Goal: Transaction & Acquisition: Obtain resource

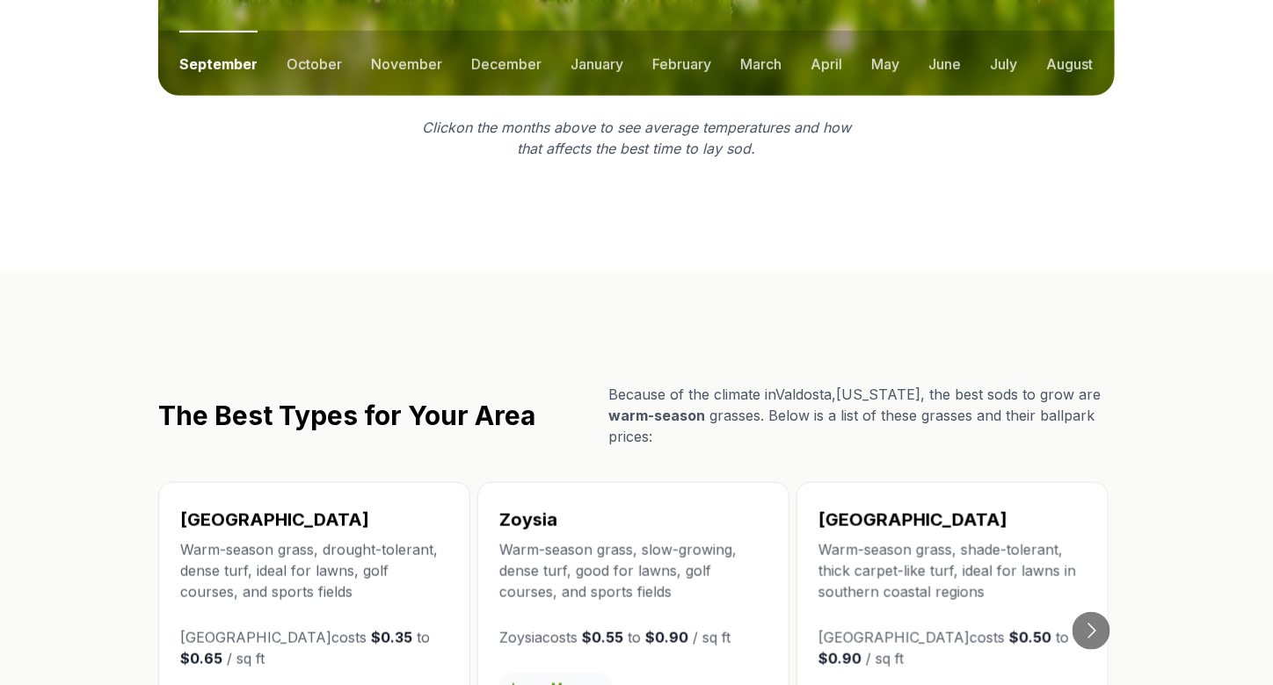
scroll to position [2637, 0]
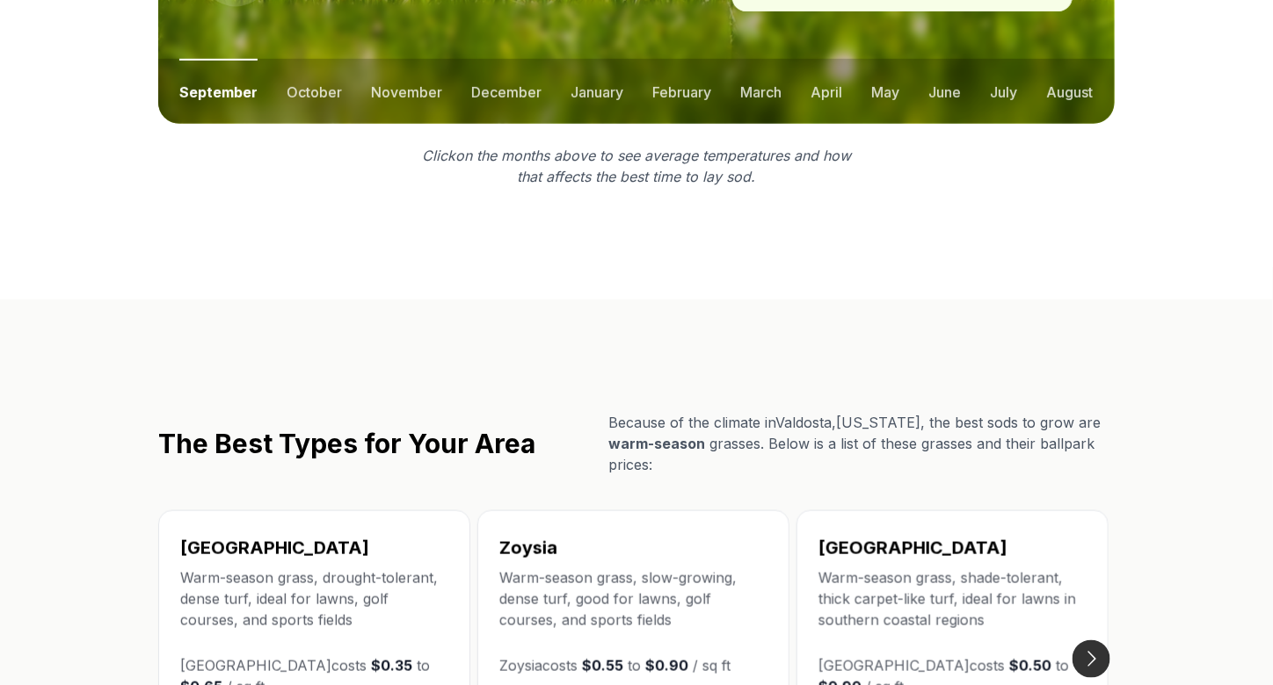
click at [1092, 641] on button "Go to next slide" at bounding box center [1091, 660] width 38 height 38
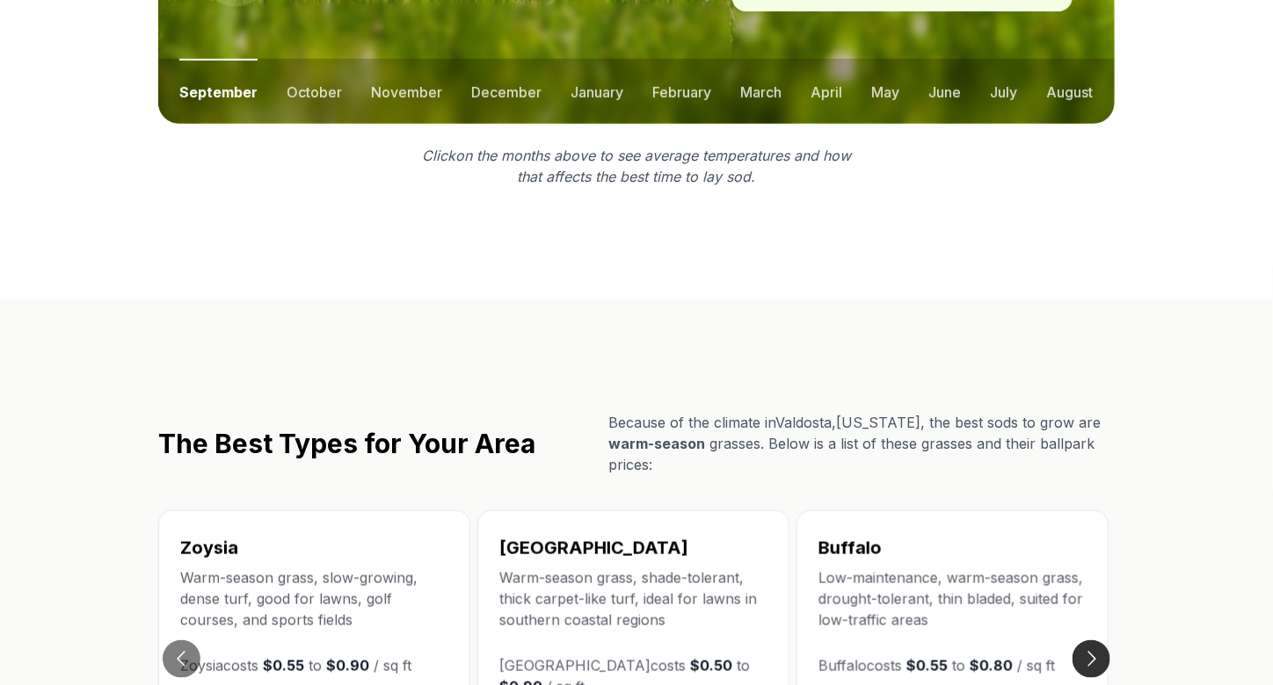
click at [1093, 641] on button "Go to next slide" at bounding box center [1091, 660] width 38 height 38
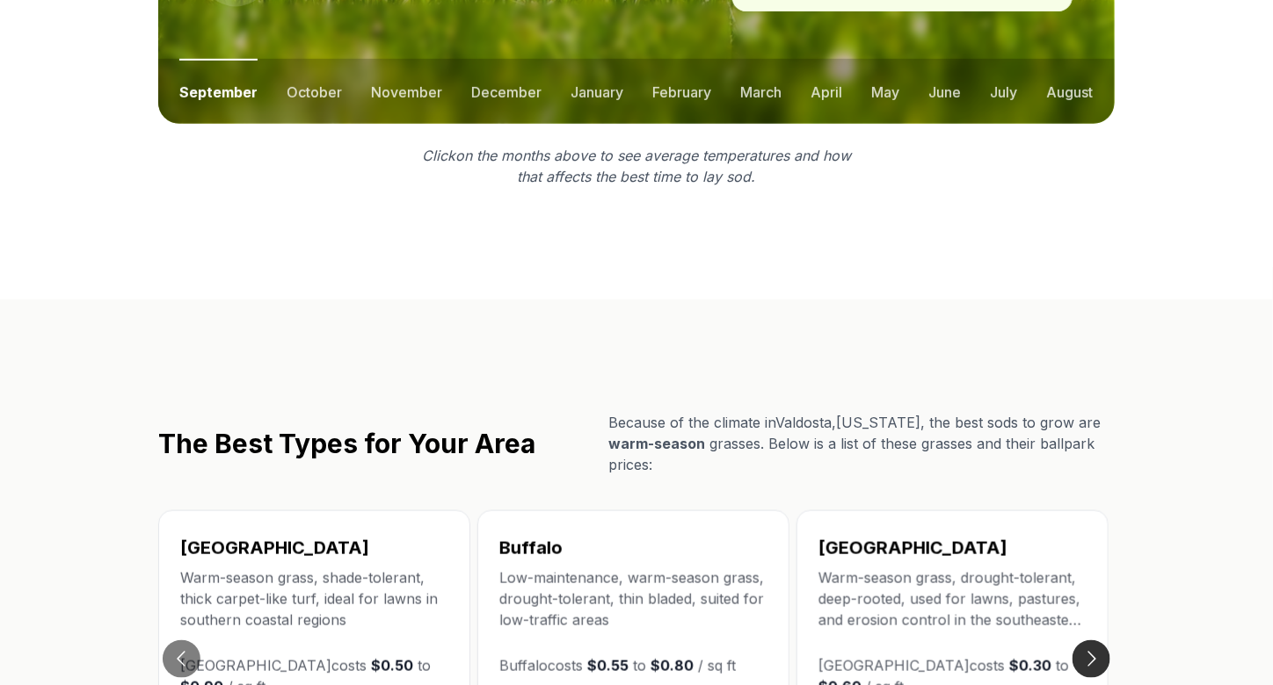
click at [1093, 641] on button "Go to next slide" at bounding box center [1091, 660] width 38 height 38
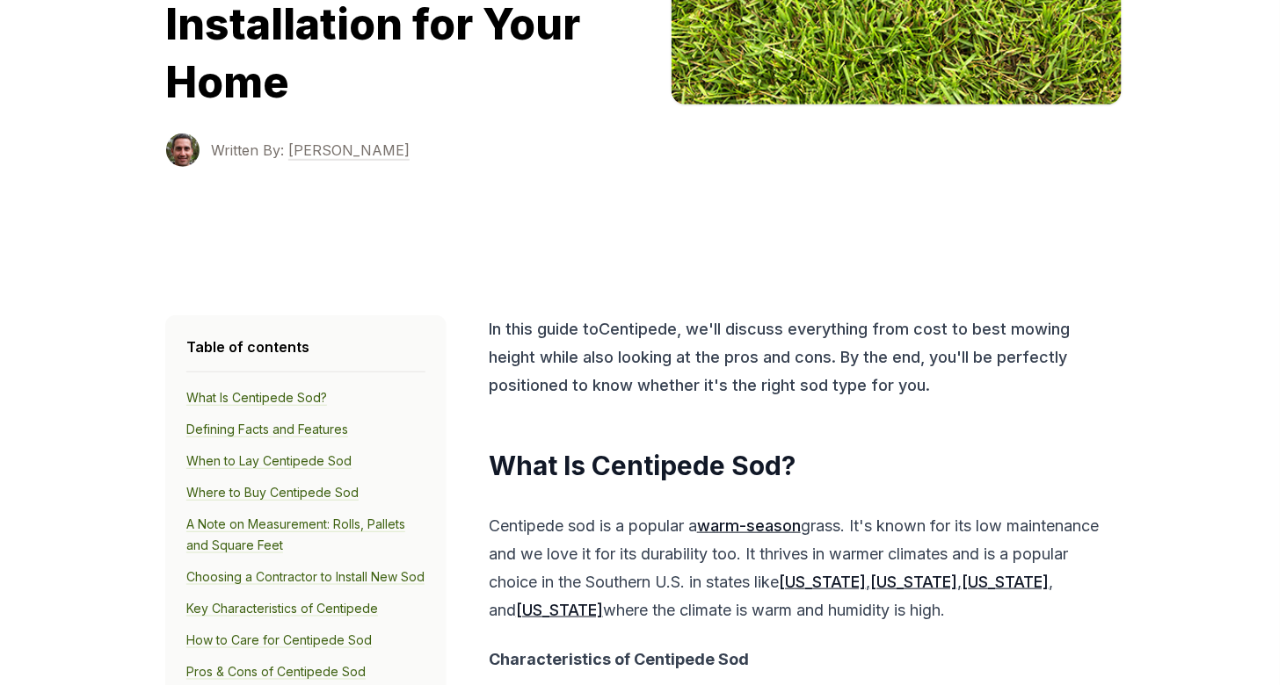
scroll to position [879, 0]
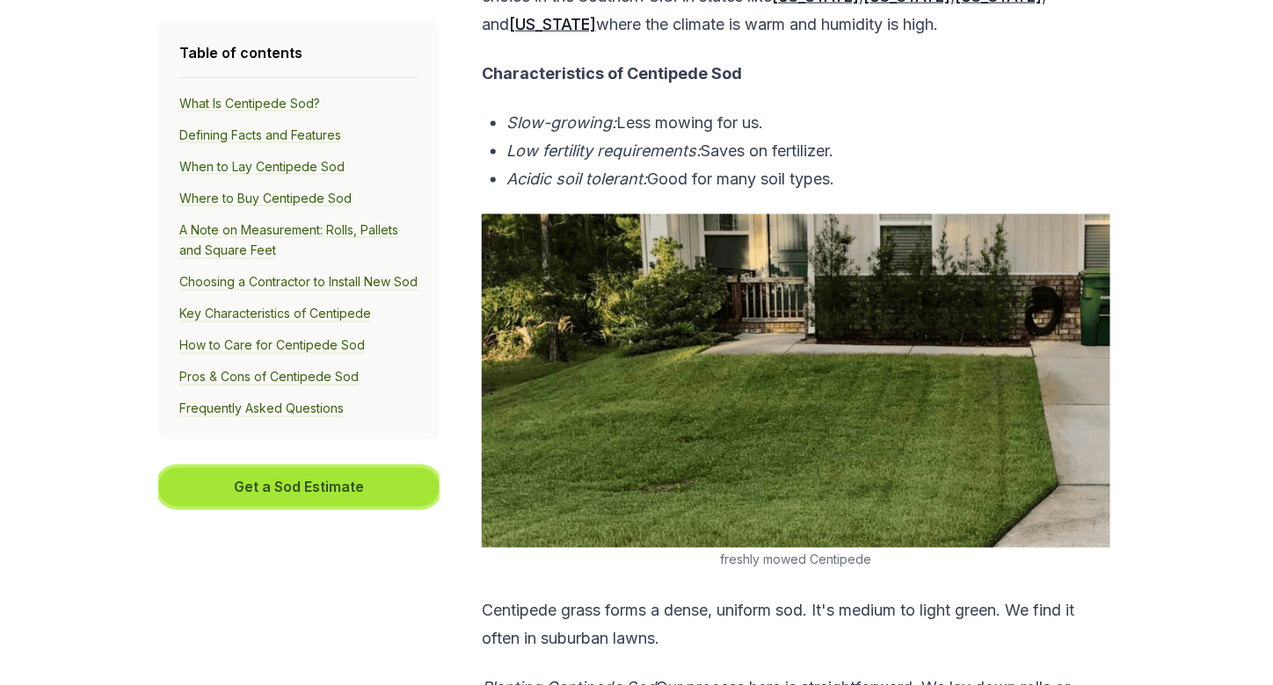
click at [265, 505] on button "Get a Sod Estimate" at bounding box center [298, 487] width 281 height 39
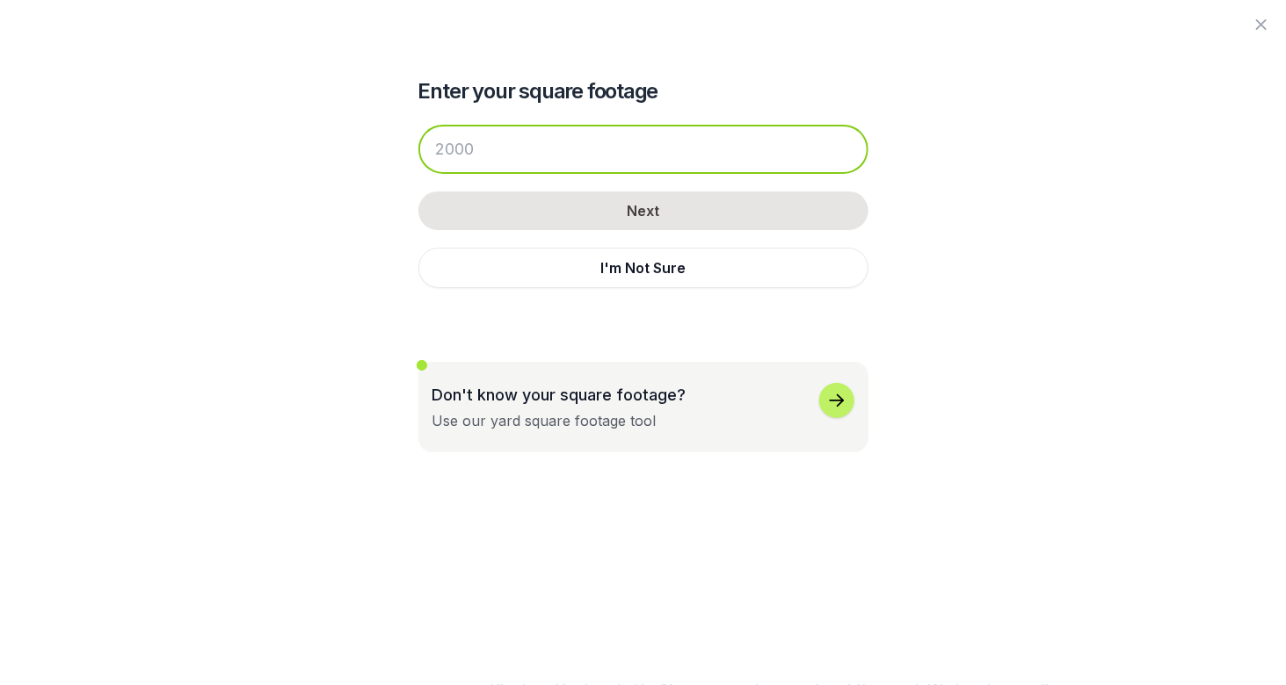
drag, startPoint x: 487, startPoint y: 143, endPoint x: 362, endPoint y: 147, distance: 124.8
click at [360, 147] on div "Enter your square footage Next I'm Not Sure Don't know your square footage? Use…" at bounding box center [643, 226] width 956 height 453
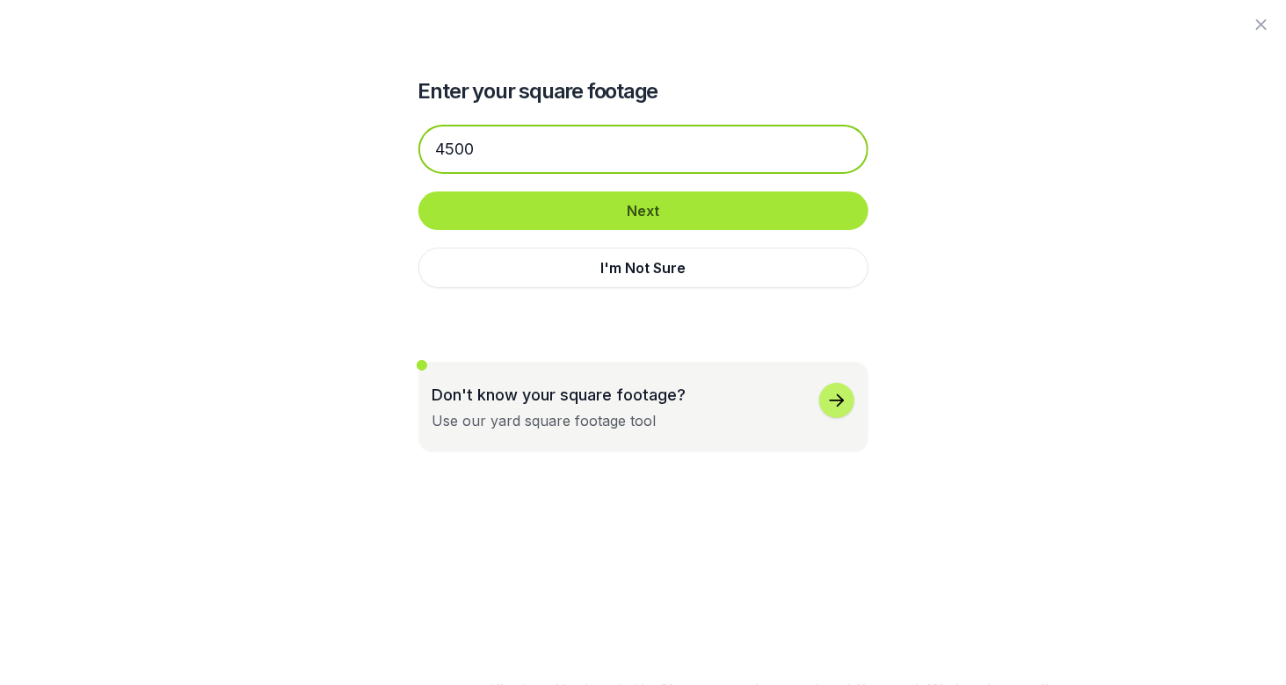
type input "4500"
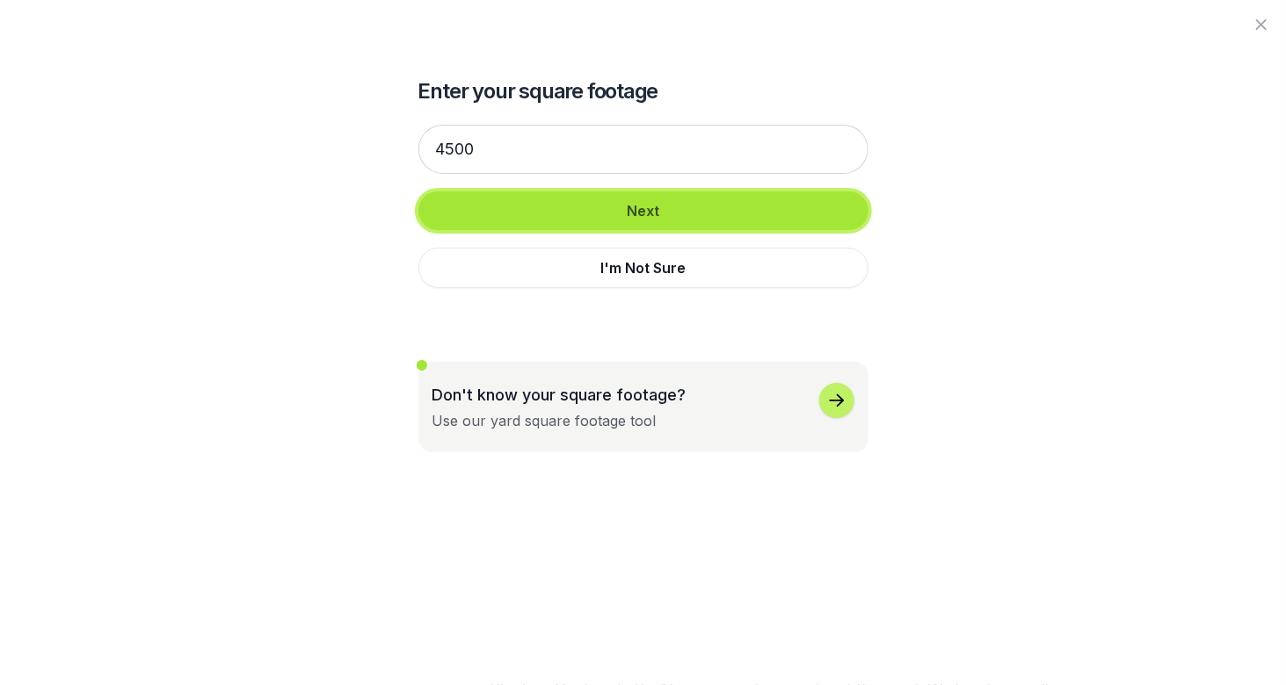
click at [574, 221] on button "Next" at bounding box center [643, 211] width 450 height 39
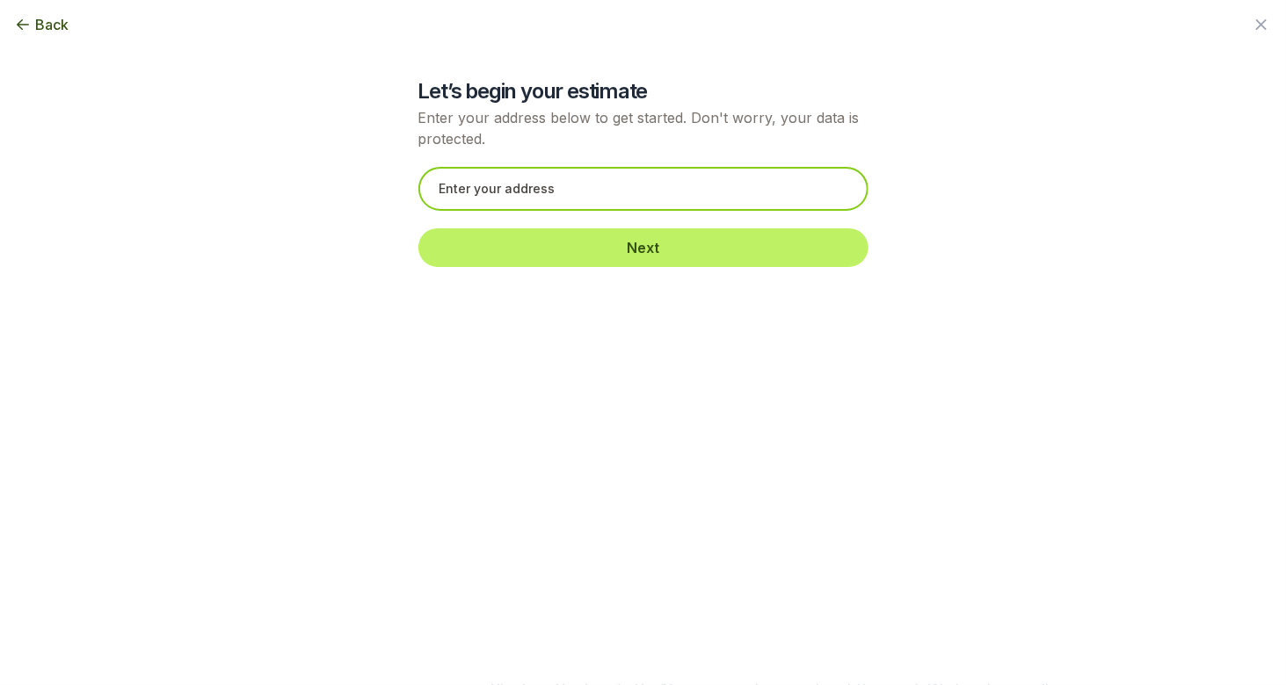
click at [557, 188] on input "text" at bounding box center [643, 189] width 450 height 44
click at [472, 186] on input "text" at bounding box center [643, 189] width 450 height 44
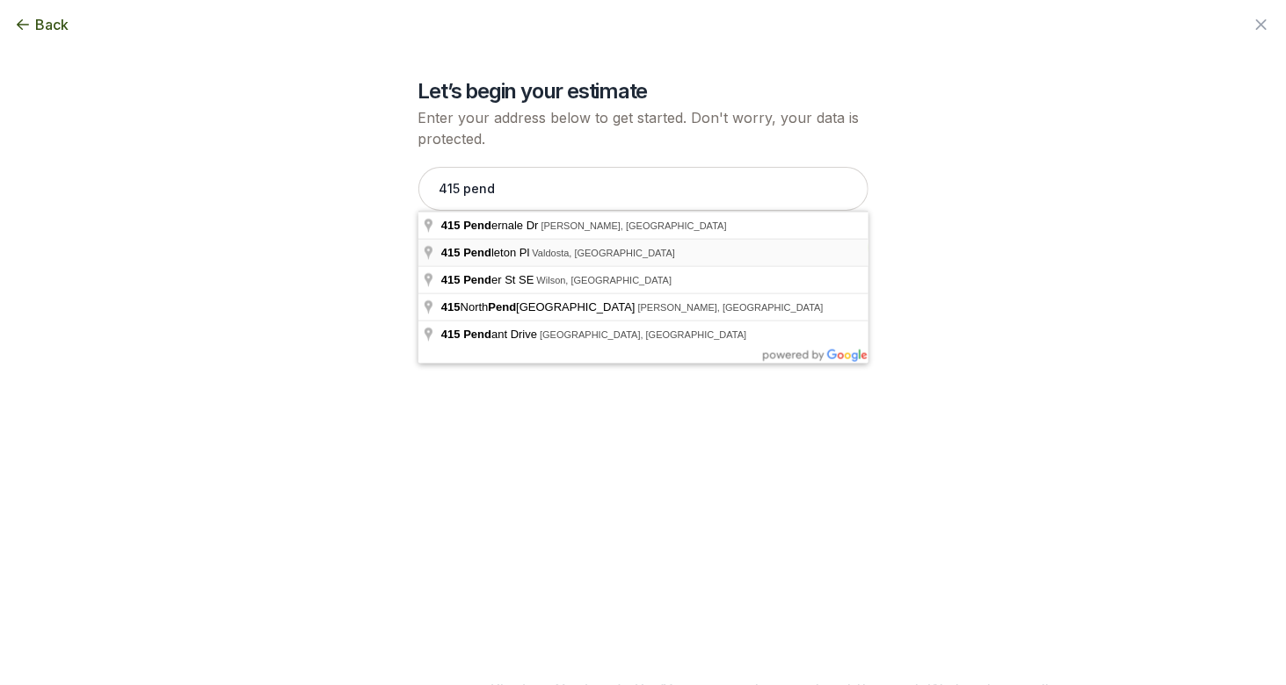
type input "[STREET_ADDRESS][PERSON_NAME]"
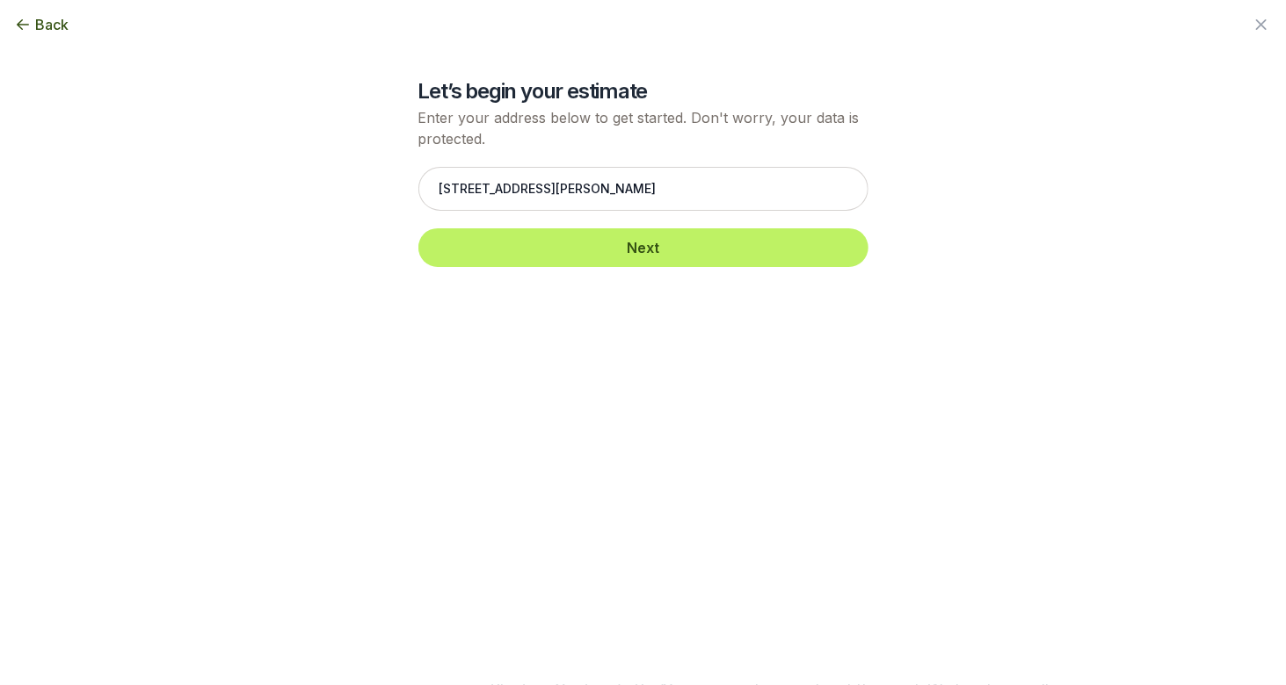
click at [583, 269] on div "[STREET_ADDRESS][PERSON_NAME][PERSON_NAME] Next" at bounding box center [643, 216] width 450 height 135
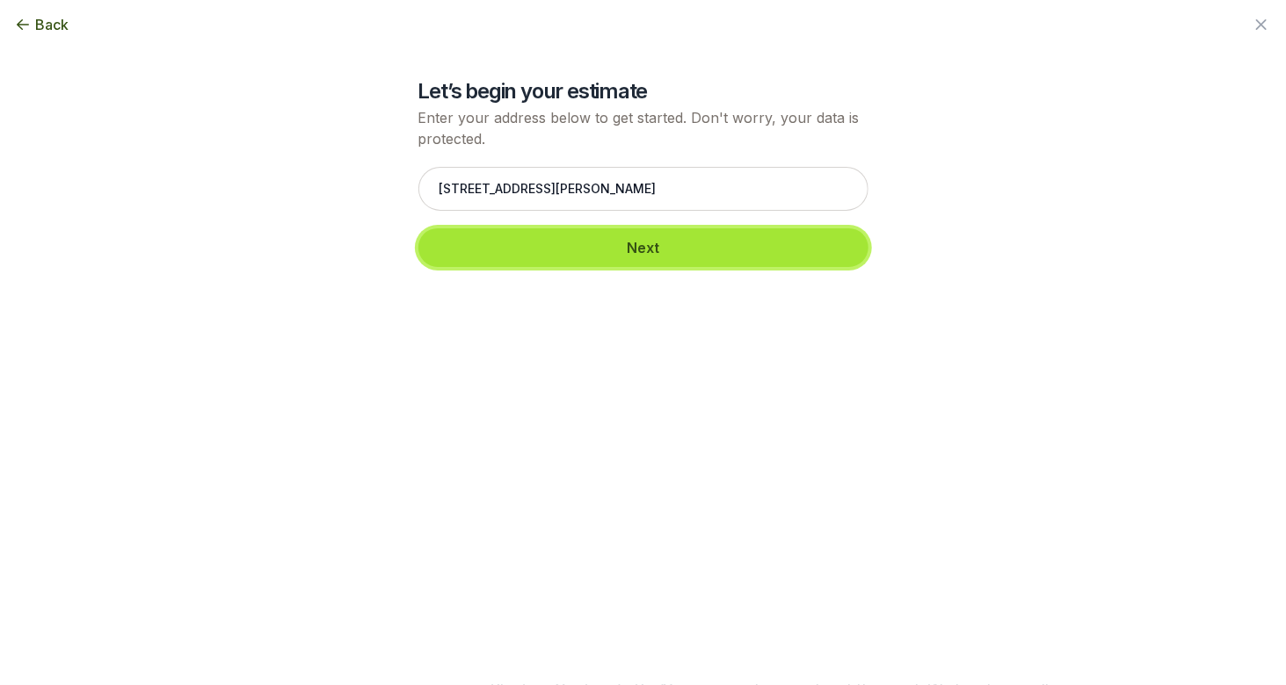
click at [587, 247] on button "Next" at bounding box center [643, 247] width 450 height 39
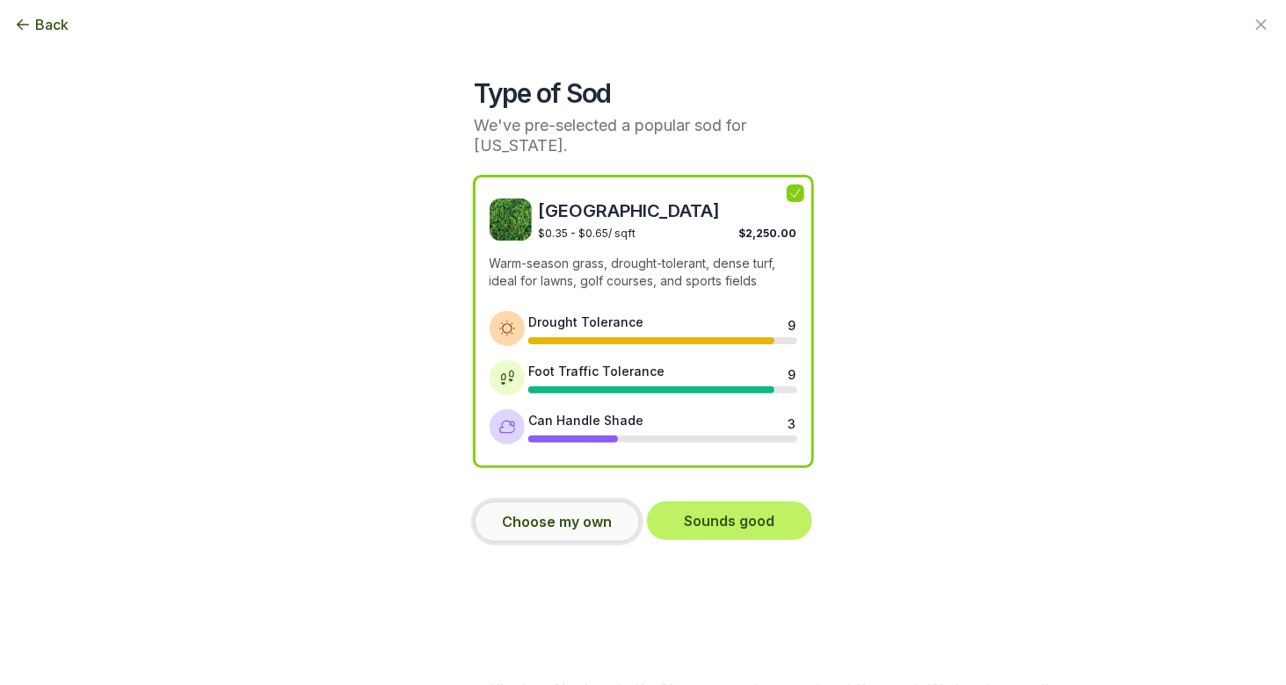
click at [573, 516] on button "Choose my own" at bounding box center [557, 522] width 165 height 40
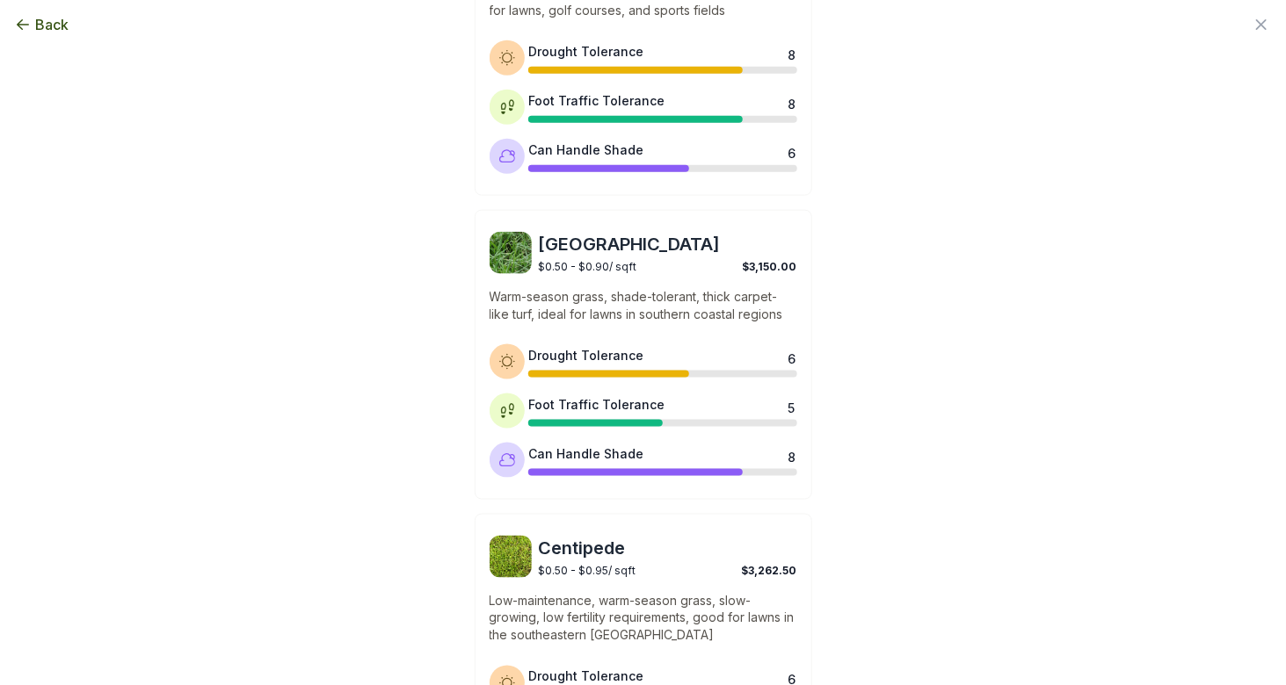
scroll to position [1171, 0]
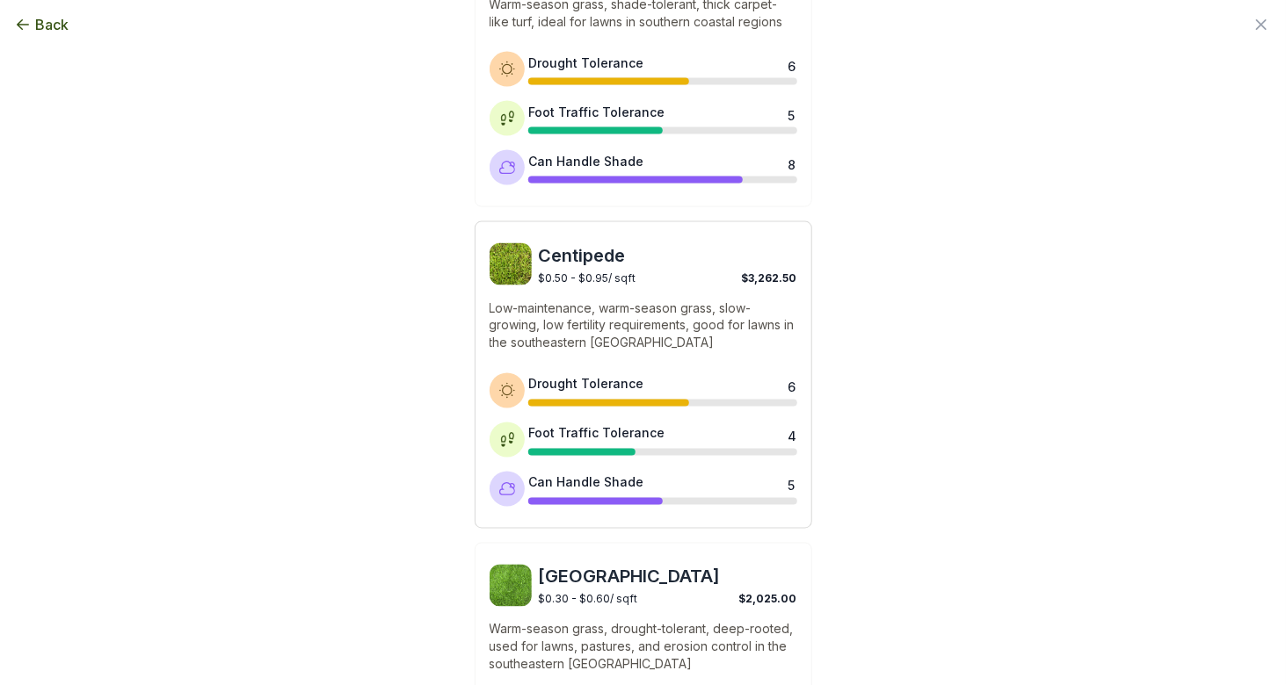
click at [573, 261] on span "Centipede" at bounding box center [668, 255] width 258 height 25
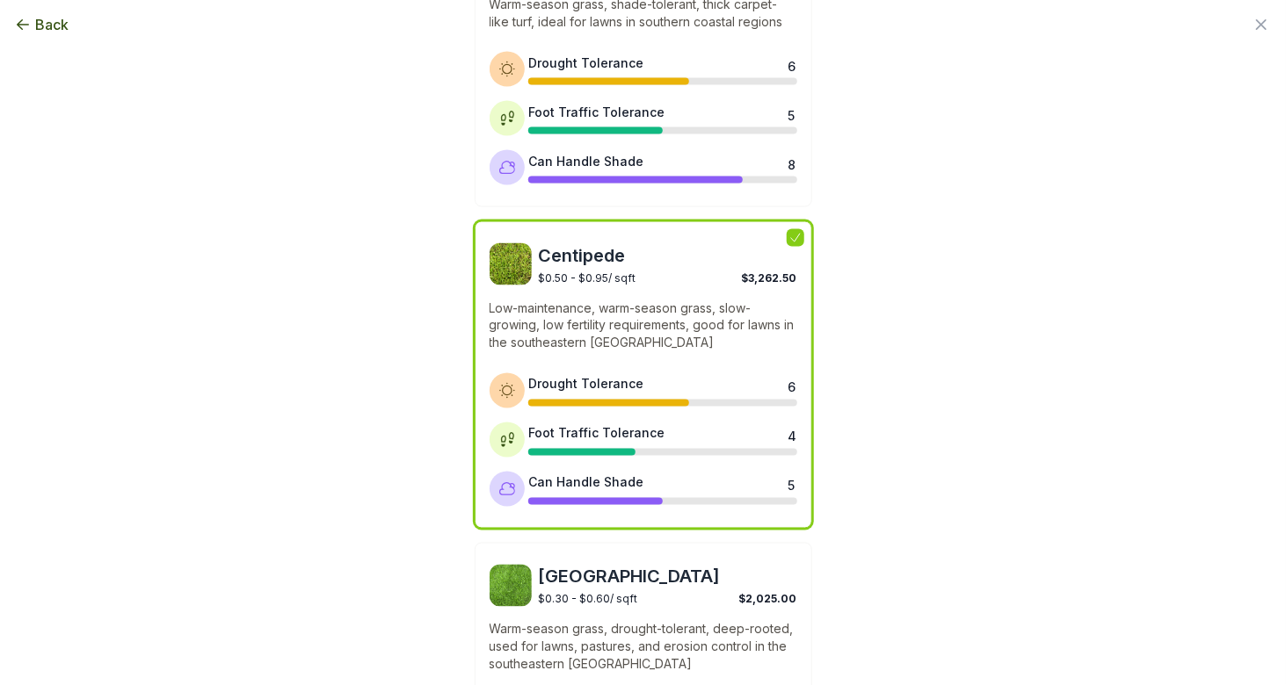
scroll to position [1420, 0]
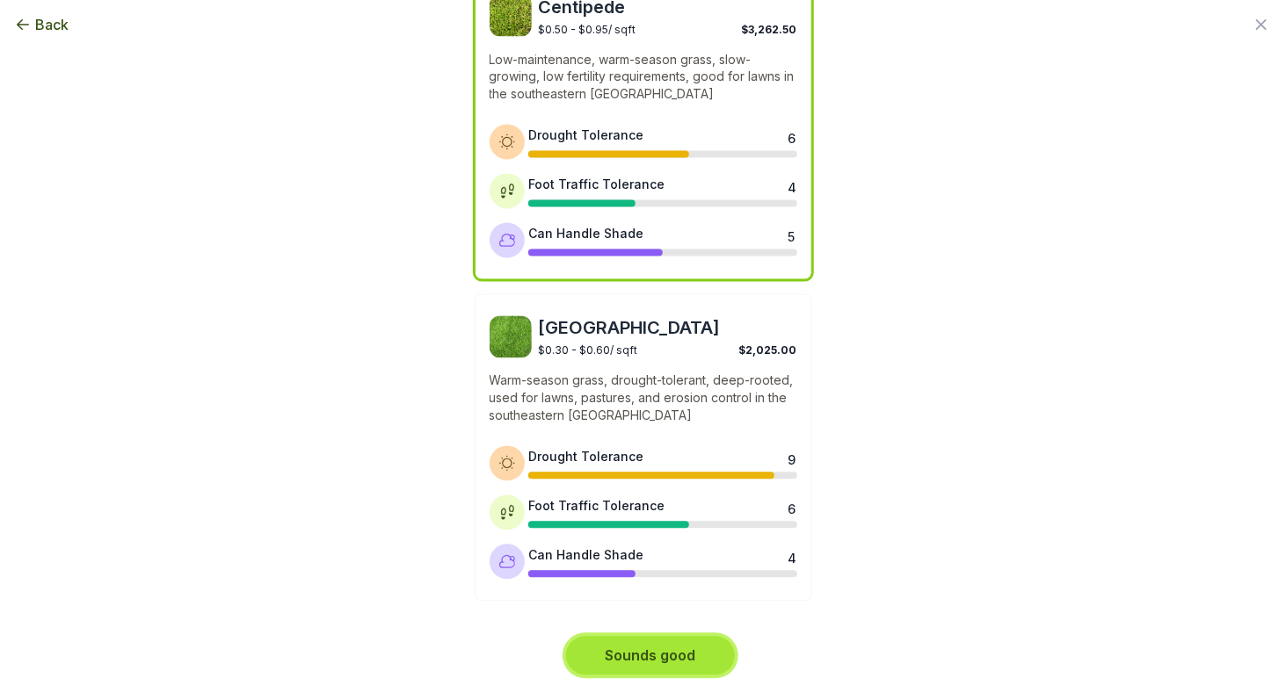
click at [641, 642] on button "Sounds good" at bounding box center [650, 656] width 169 height 39
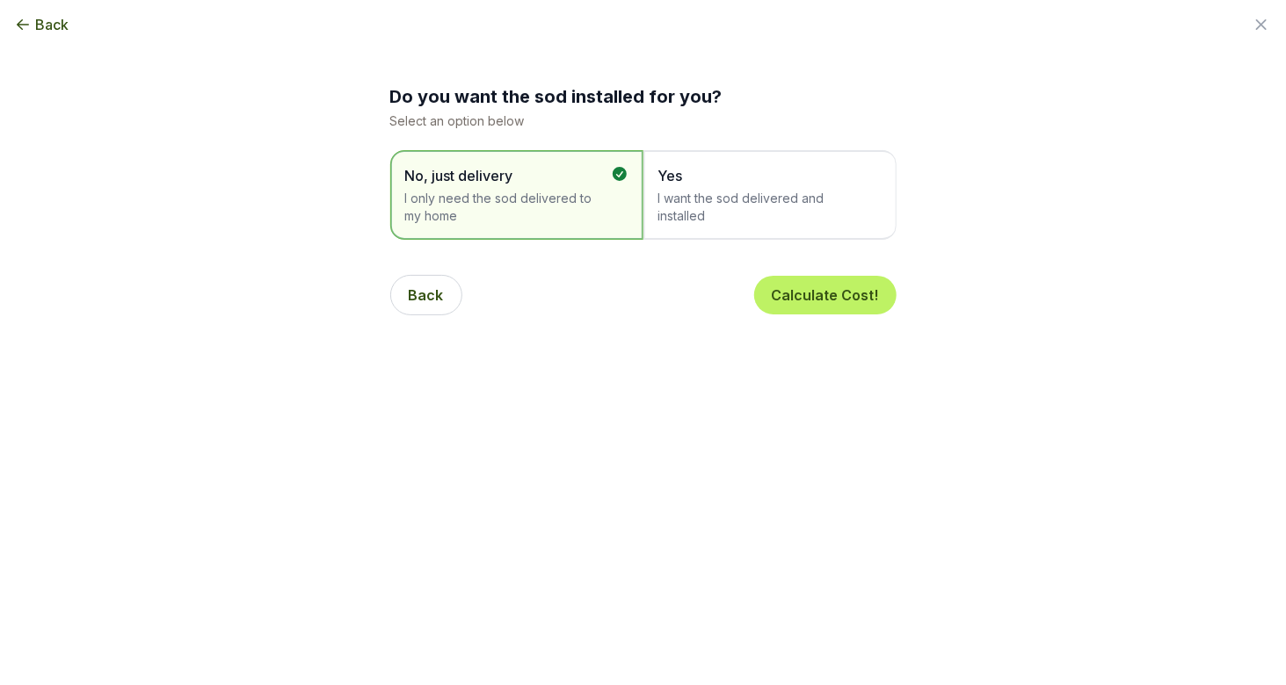
click at [736, 181] on span "Yes" at bounding box center [761, 175] width 206 height 21
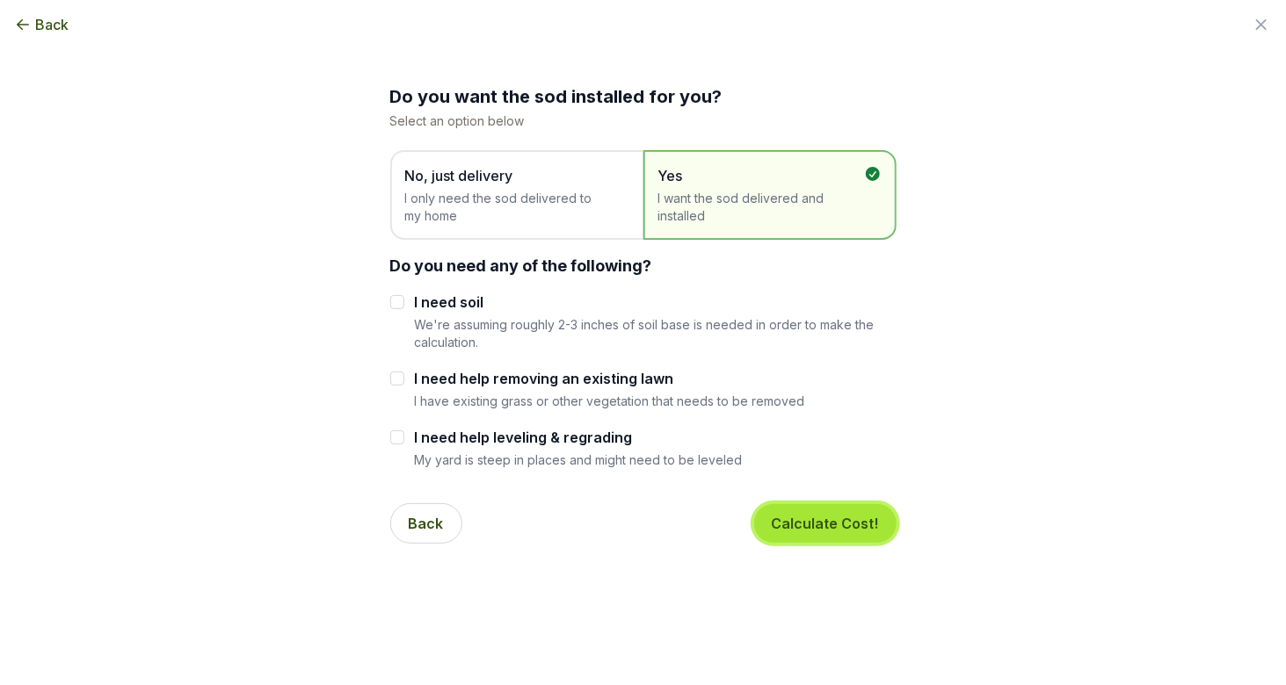
click at [813, 519] on button "Calculate Cost!" at bounding box center [825, 523] width 142 height 39
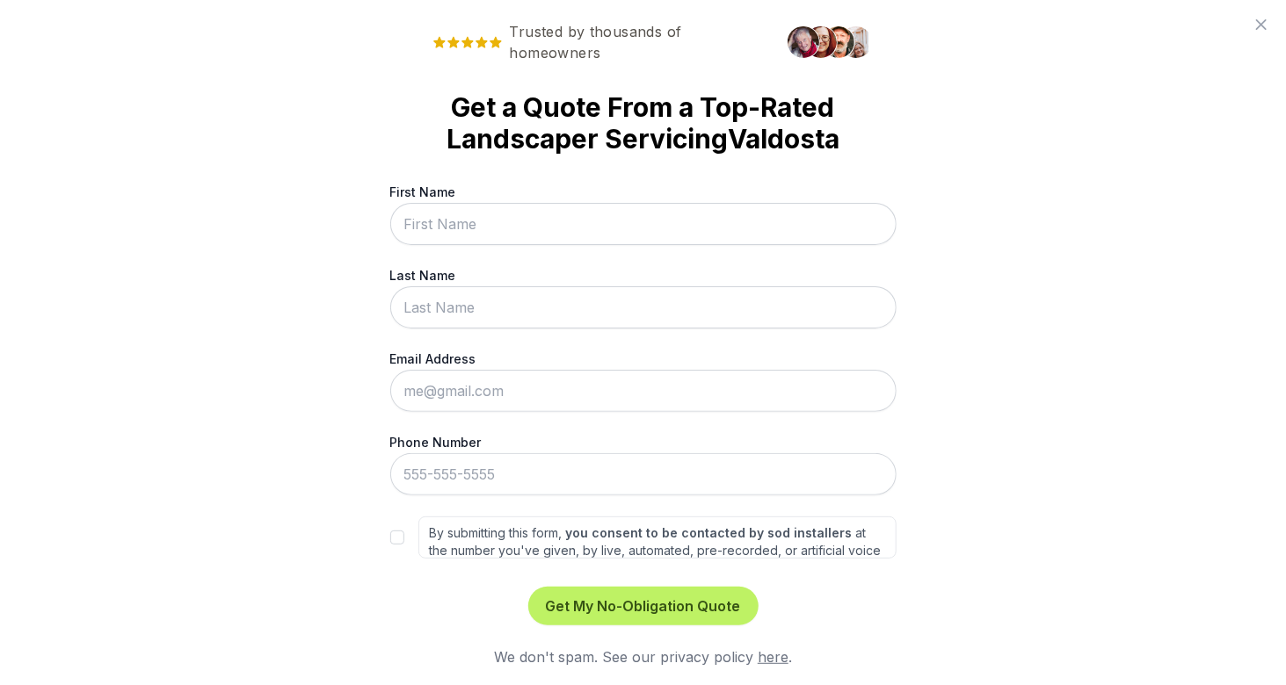
scroll to position [4, 0]
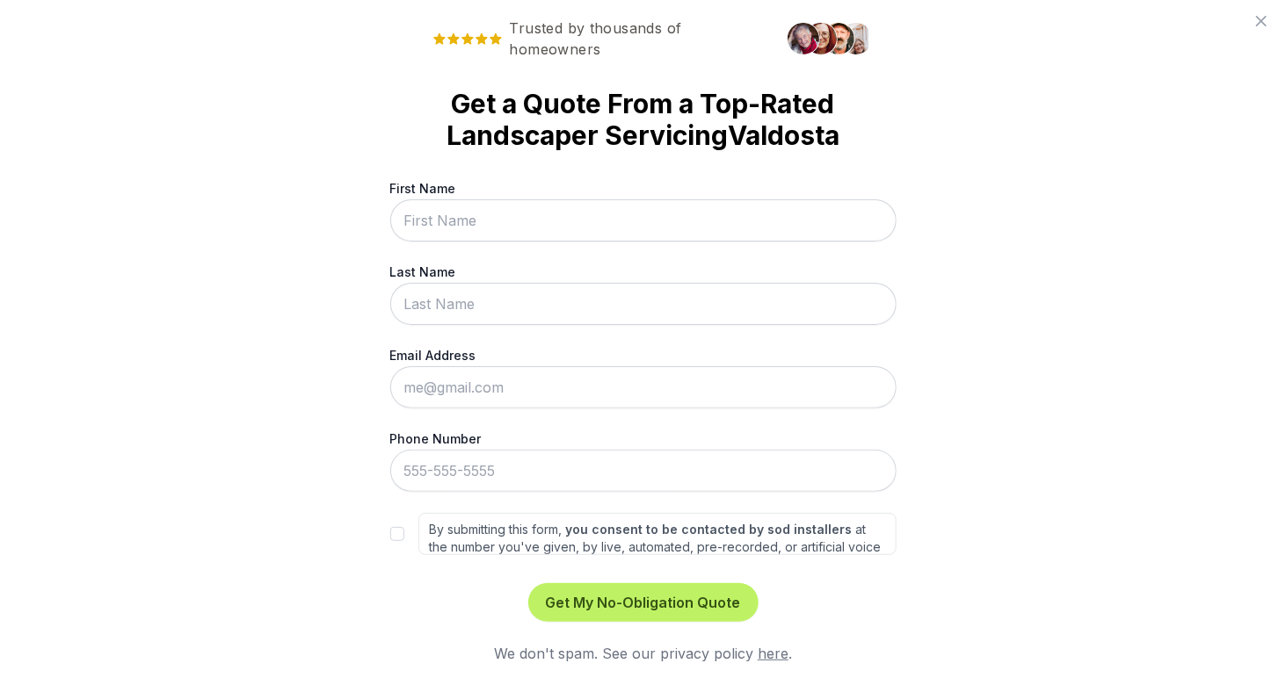
click at [499, 213] on input "First Name" at bounding box center [643, 220] width 506 height 42
type input "[PERSON_NAME]"
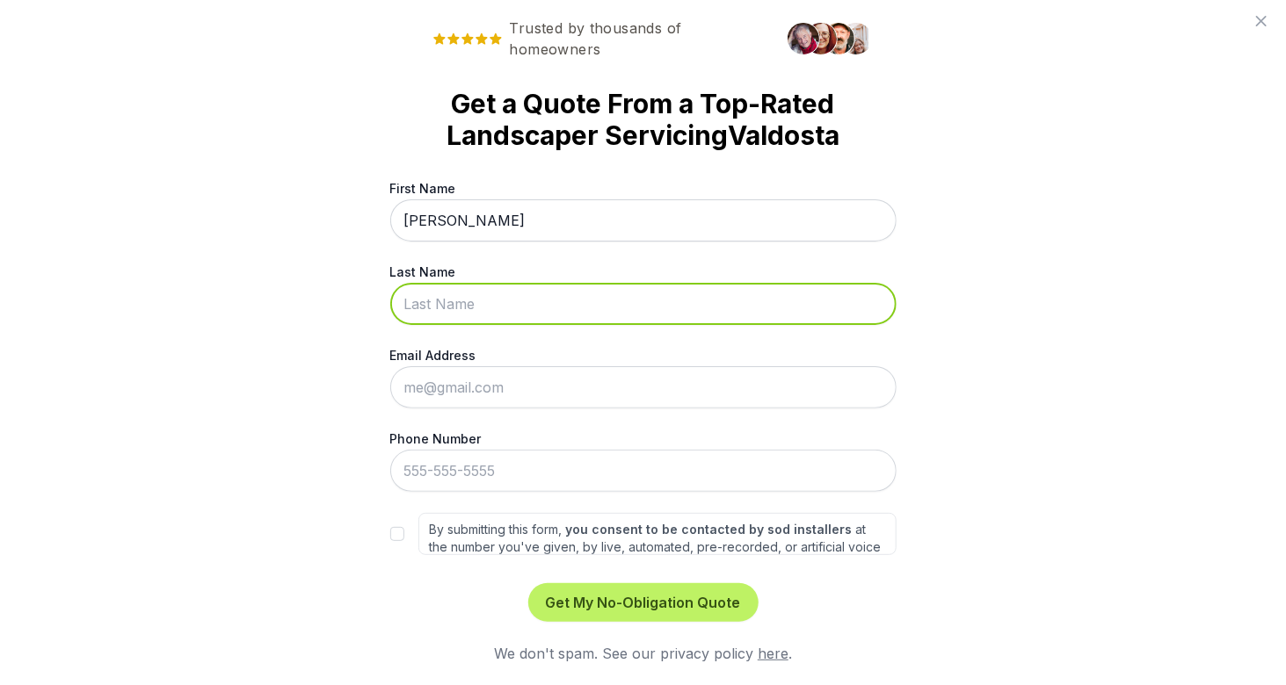
type input "[PERSON_NAME]"
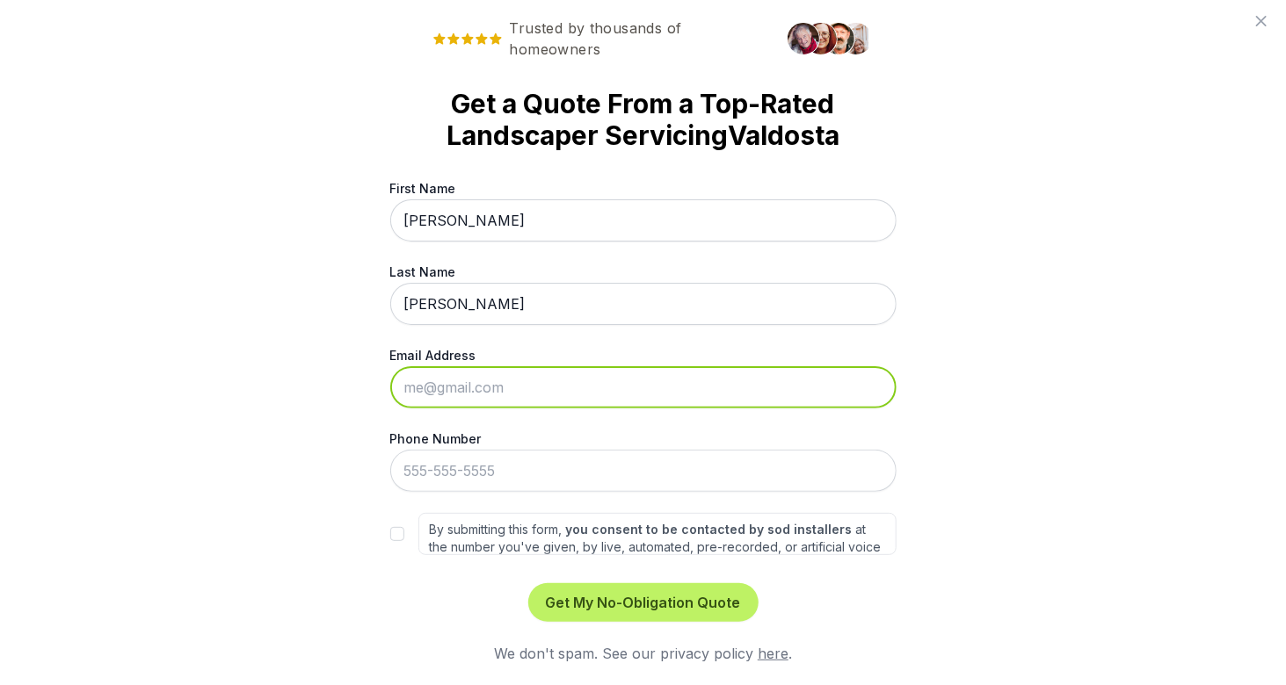
type input "[PERSON_NAME][EMAIL_ADDRESS][DOMAIN_NAME]"
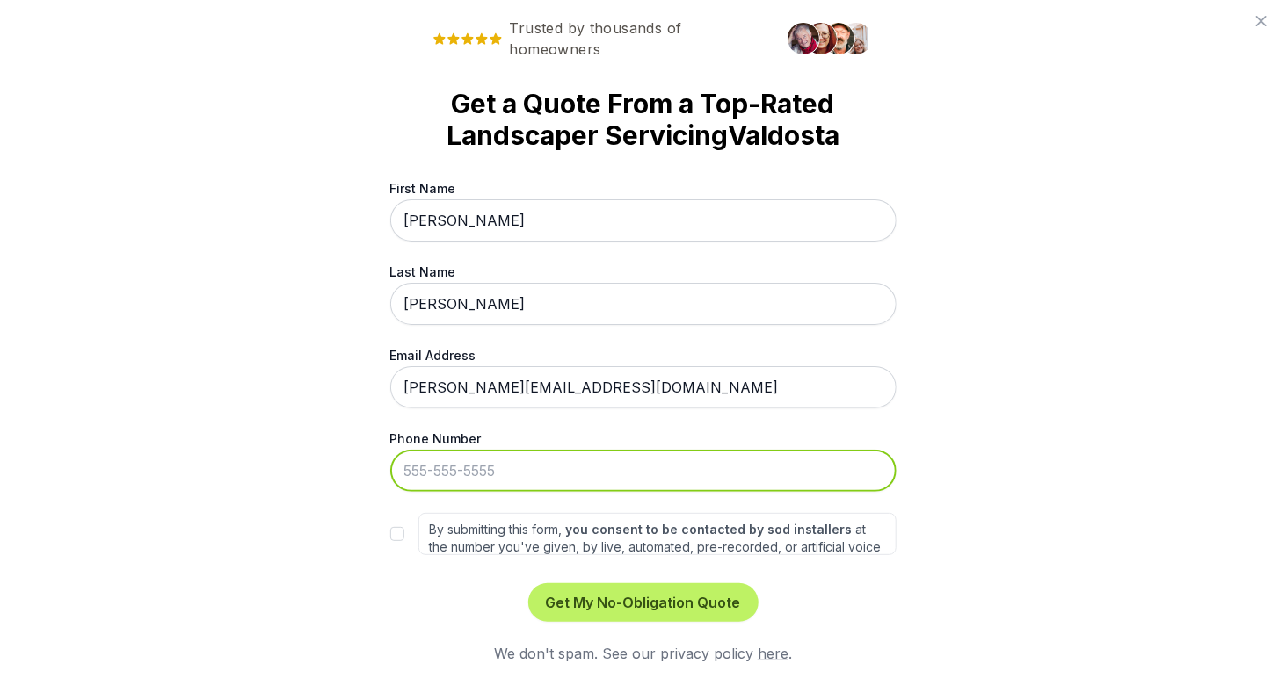
type input "[PHONE_NUMBER]"
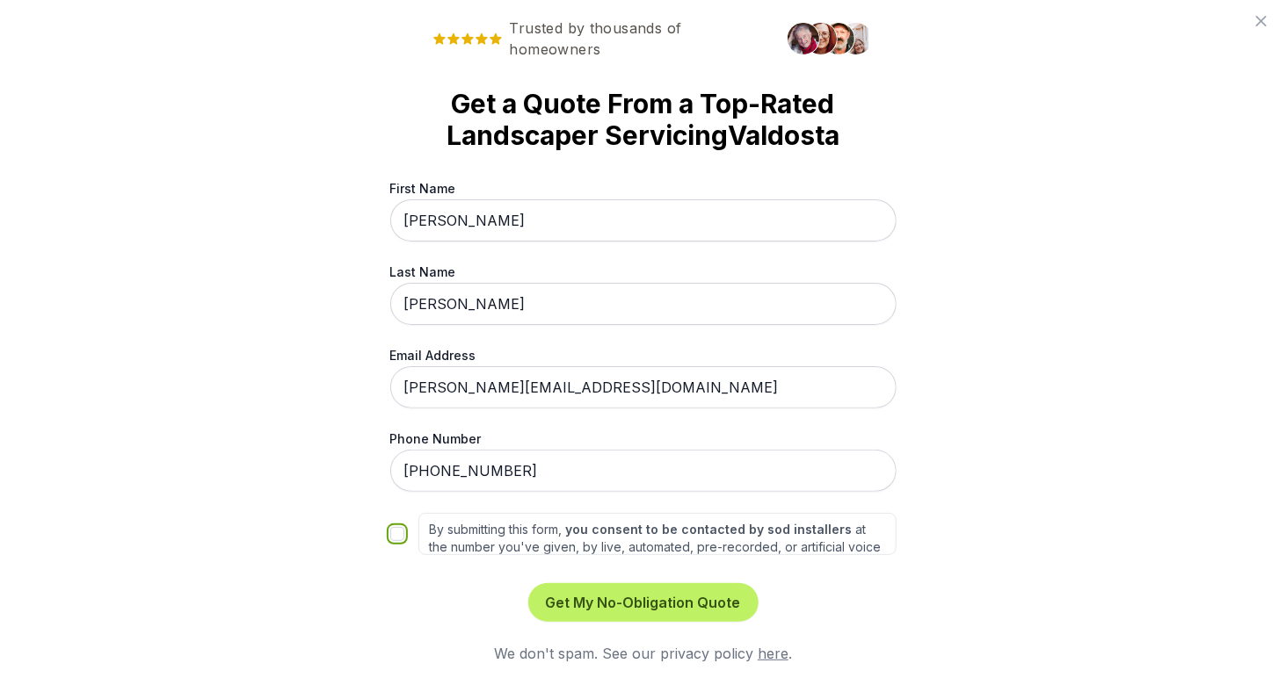
click at [390, 531] on input "By submitting this form, you consent to be contacted by sod installers at the n…" at bounding box center [397, 534] width 14 height 14
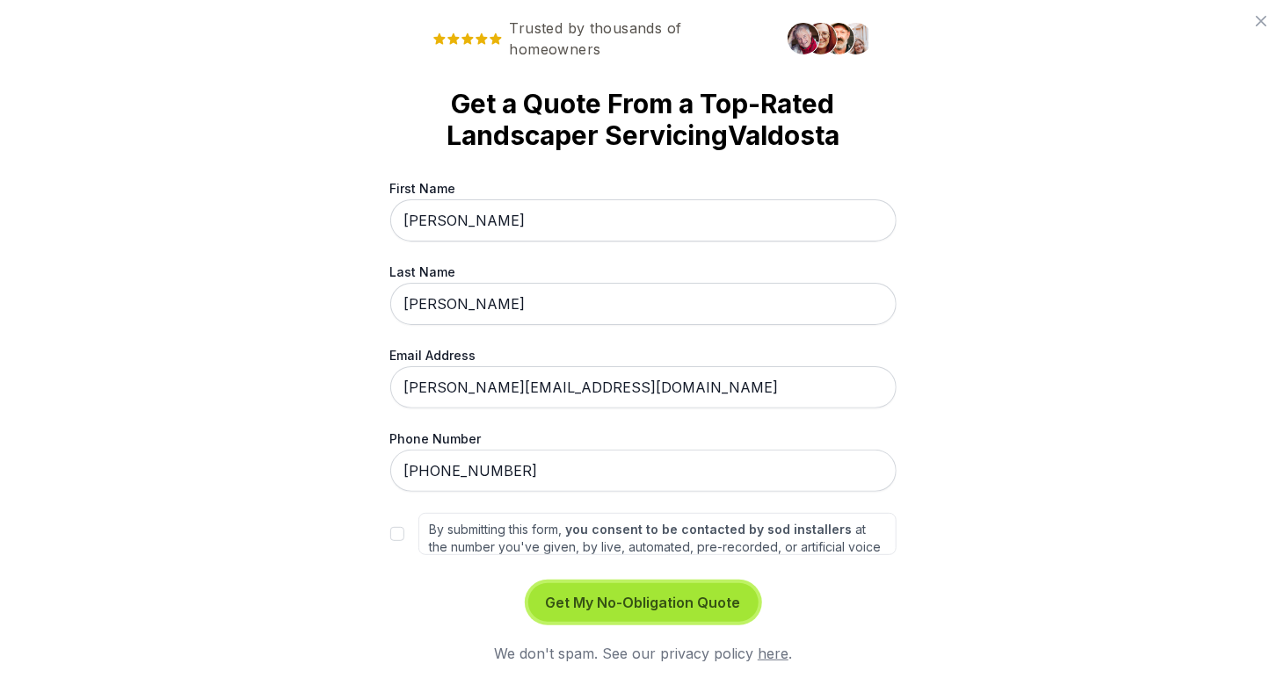
click at [689, 607] on button "Get My No-Obligation Quote" at bounding box center [643, 603] width 230 height 39
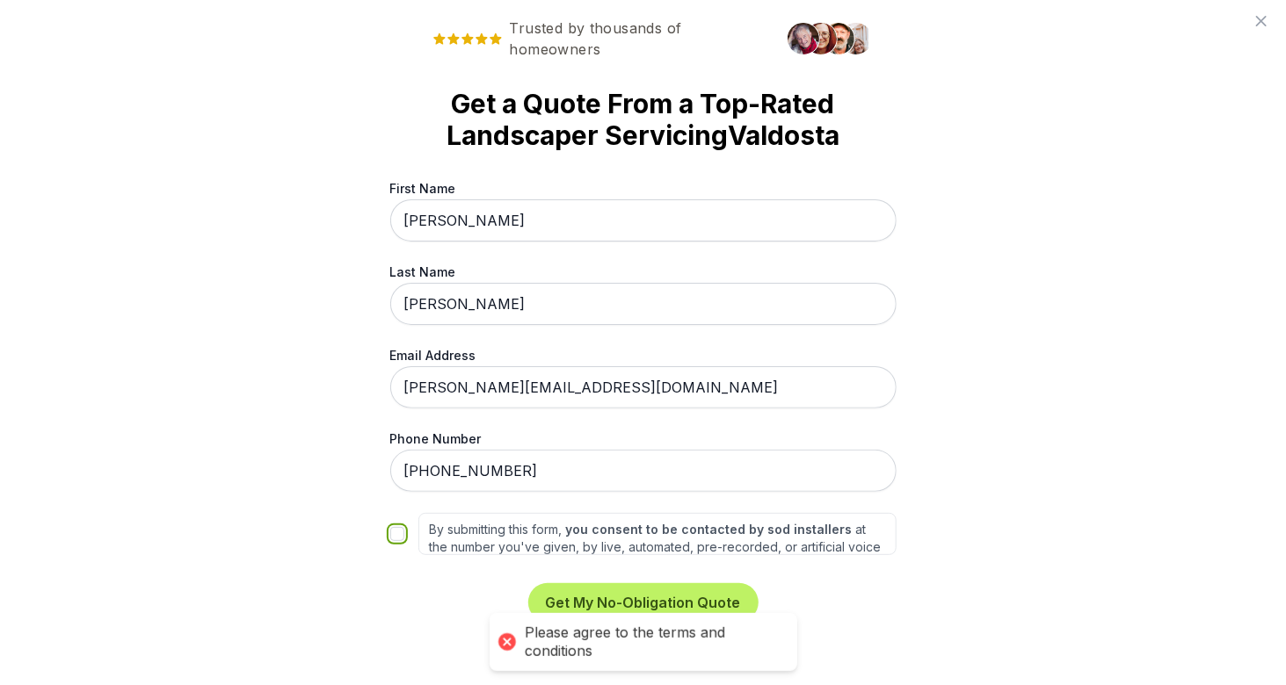
click at [390, 529] on input "By submitting this form, you consent to be contacted by sod installers at the n…" at bounding box center [397, 534] width 14 height 14
checkbox input "true"
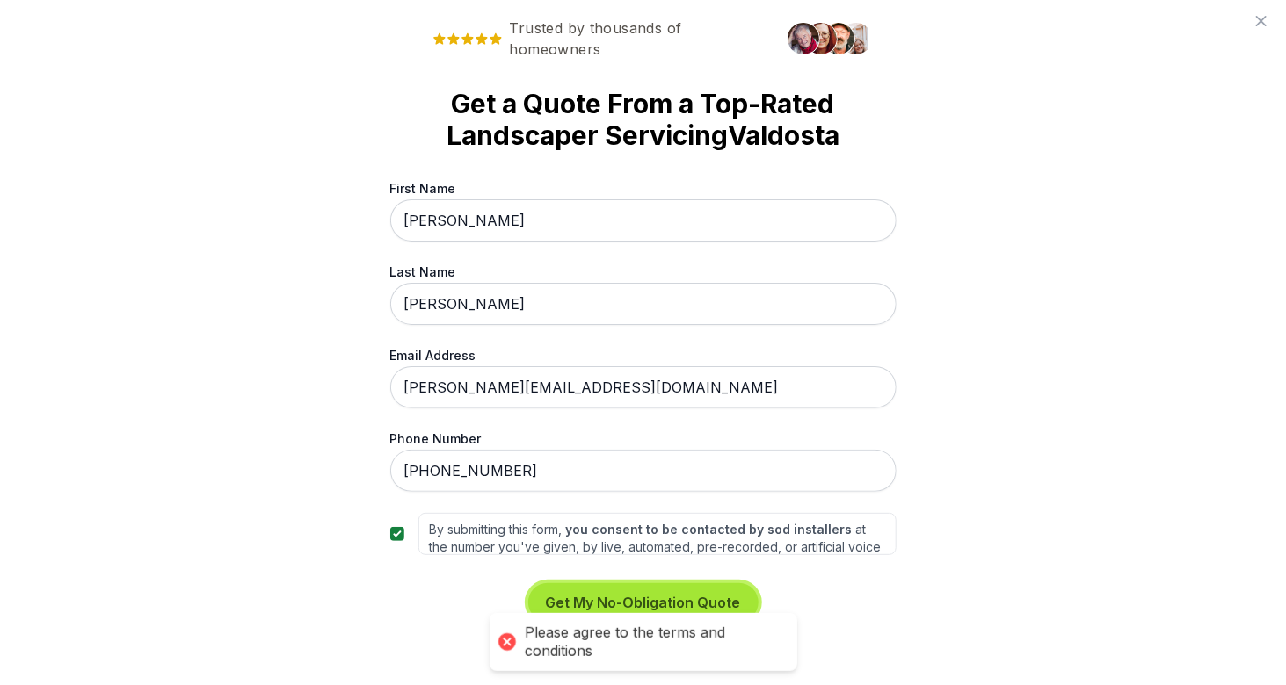
click at [638, 591] on button "Get My No-Obligation Quote" at bounding box center [643, 603] width 230 height 39
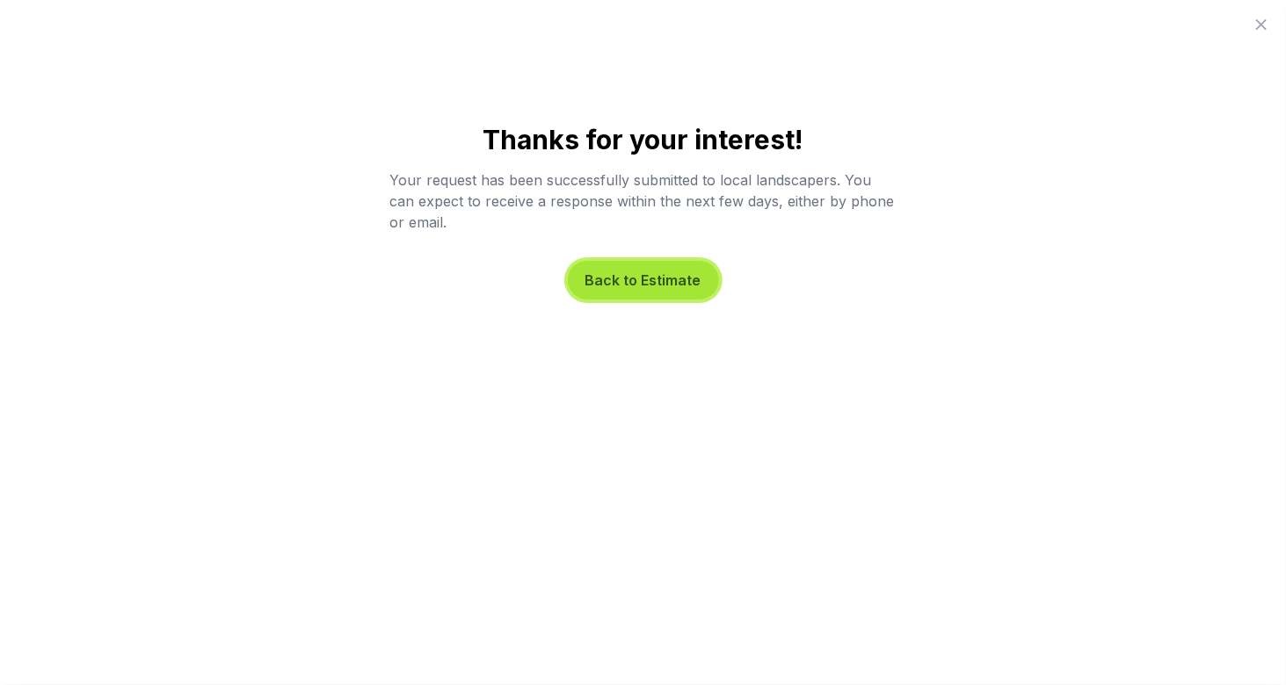
click at [662, 280] on button "Back to Estimate" at bounding box center [643, 280] width 151 height 39
